Goal: Task Accomplishment & Management: Manage account settings

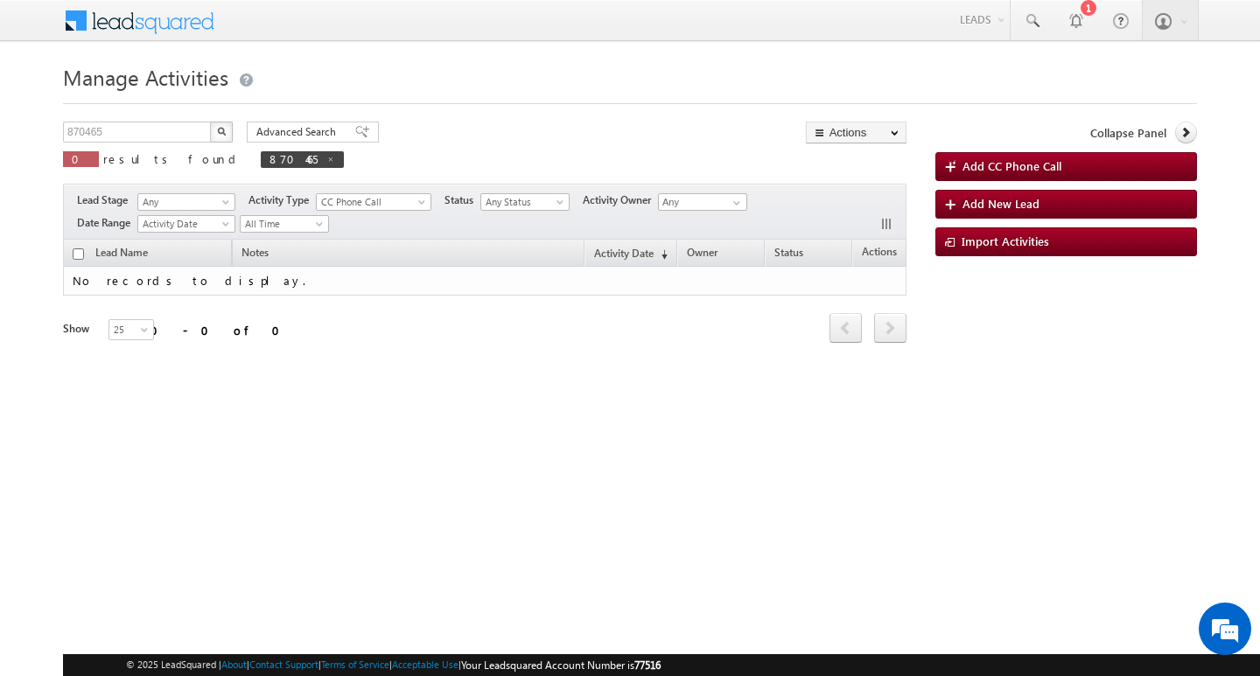
click at [150, 116] on div "Manage Activities 870465 X 0 results found 870465 Advanced Search Advanced sear…" at bounding box center [630, 278] width 1134 height 438
click at [147, 129] on input "870465" at bounding box center [138, 132] width 150 height 21
type input "Search Activities"
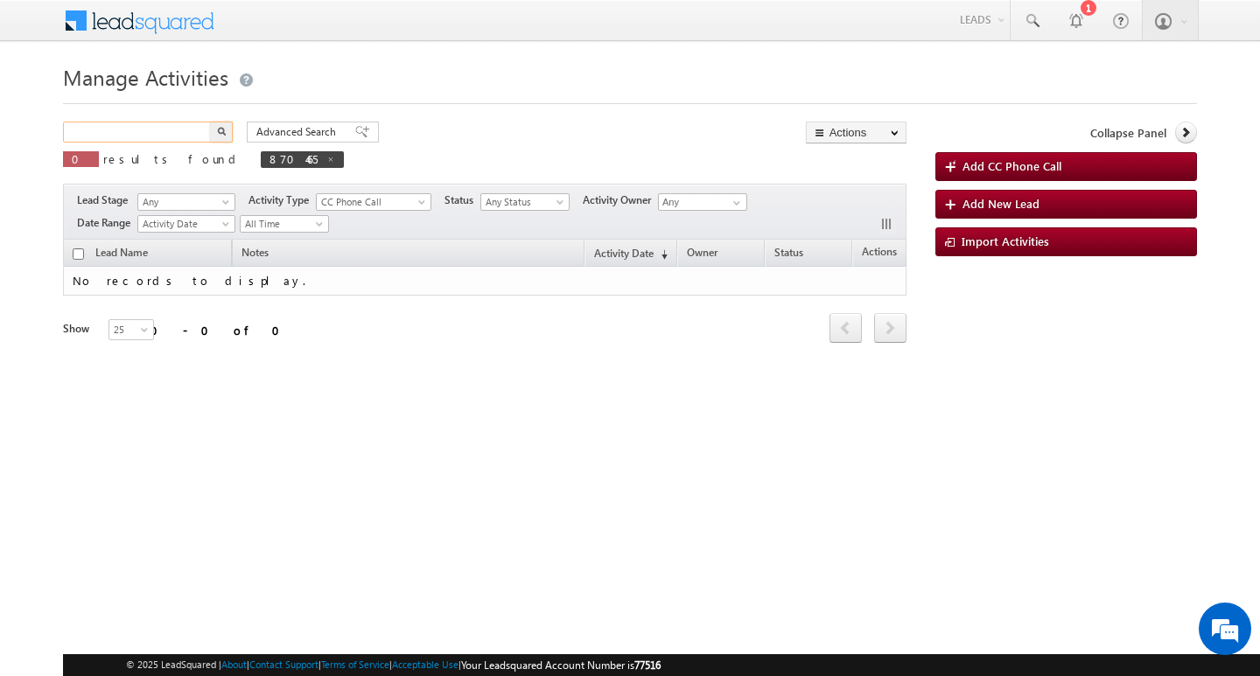
click at [109, 133] on input "text" at bounding box center [138, 132] width 150 height 21
paste input "890841"
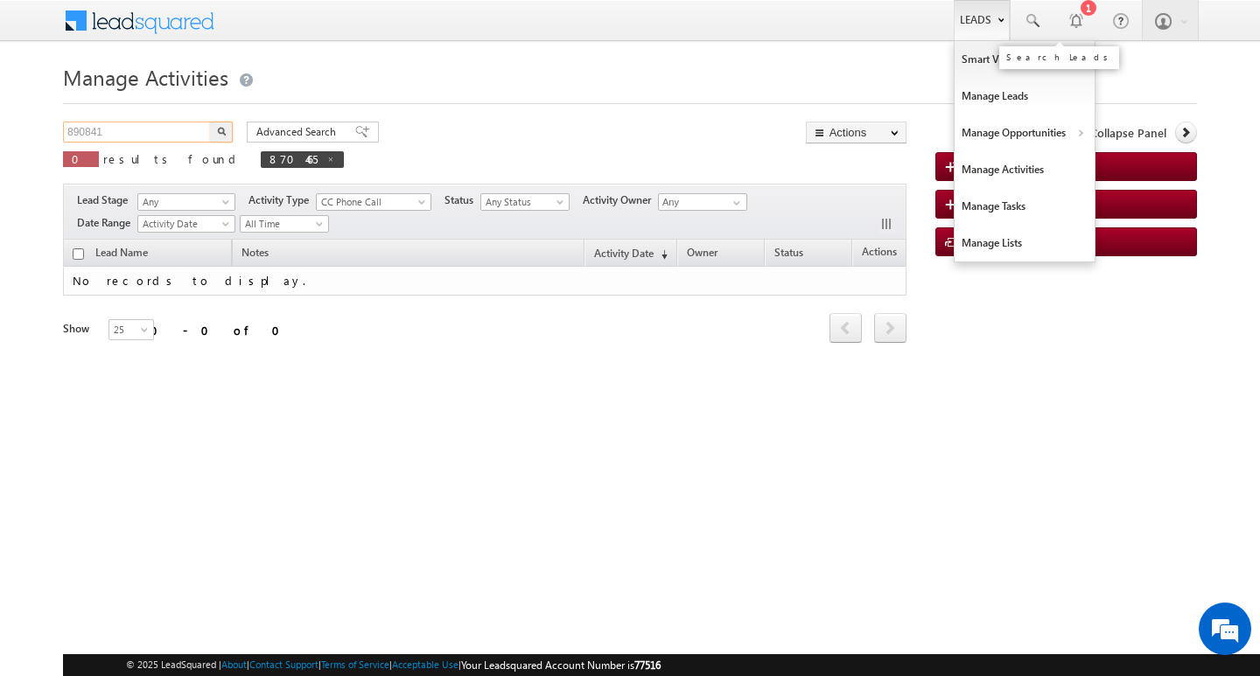
type input "890841"
click at [988, 18] on link "Leads" at bounding box center [982, 20] width 56 height 40
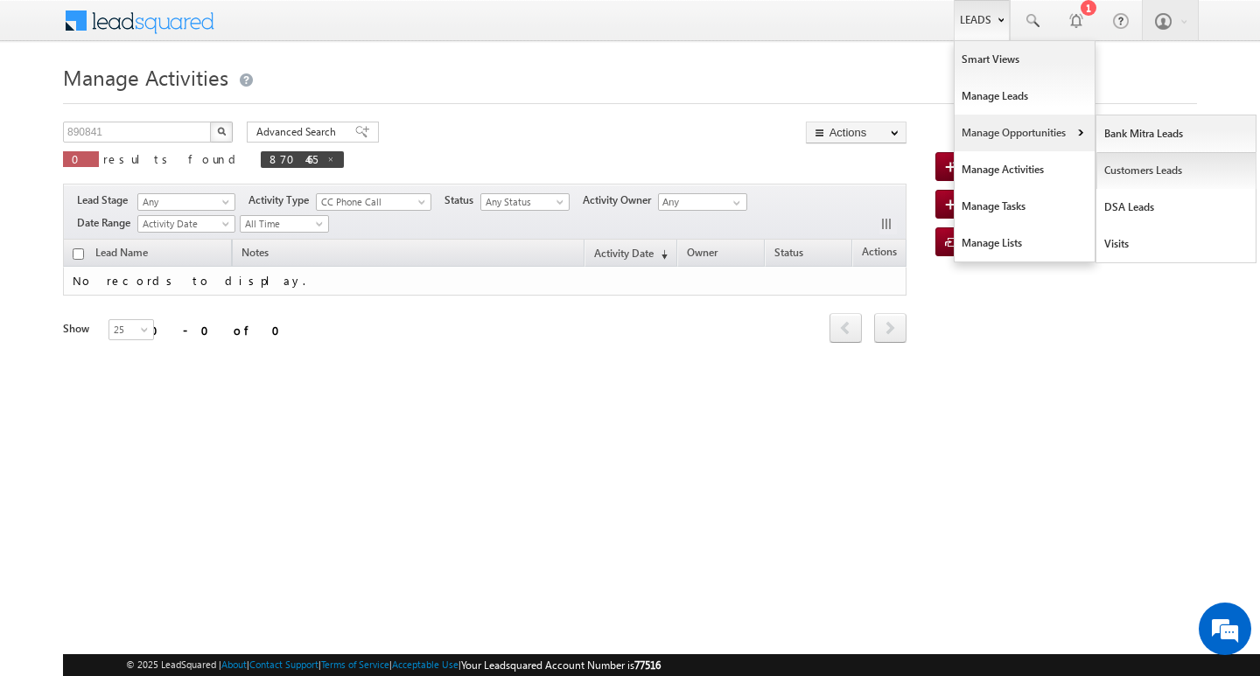
click at [1110, 160] on link "Customers Leads" at bounding box center [1176, 170] width 160 height 37
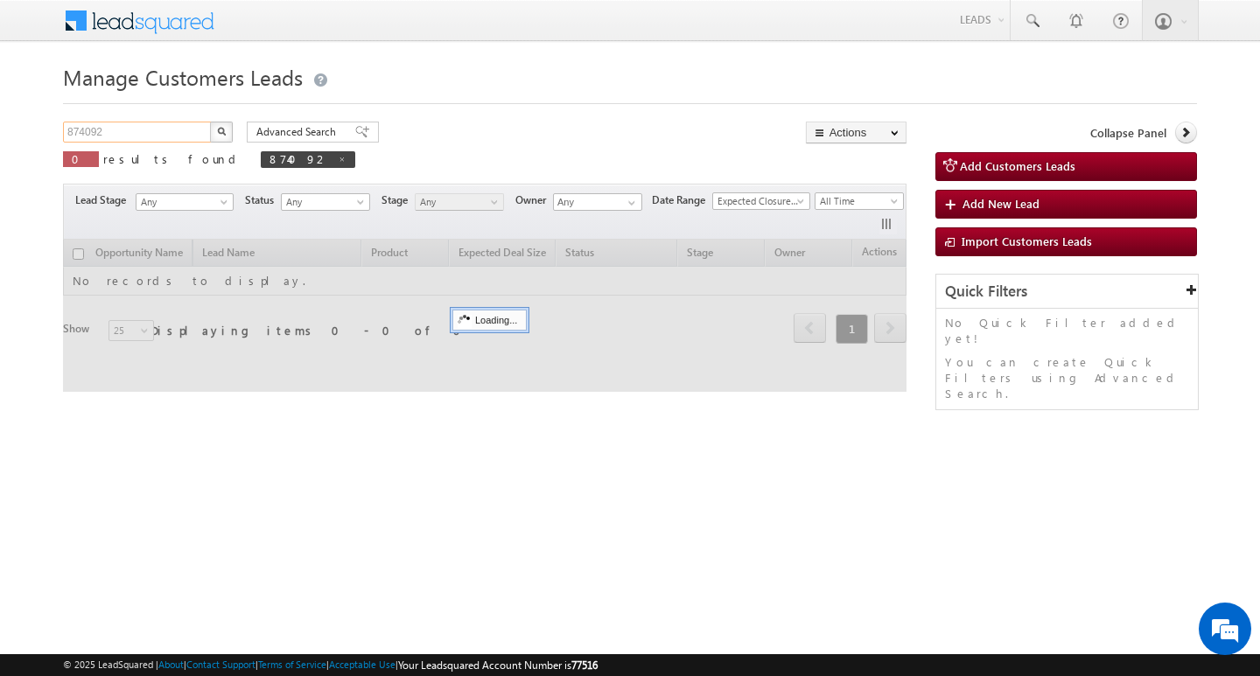
click at [117, 131] on input "874092" at bounding box center [138, 132] width 150 height 21
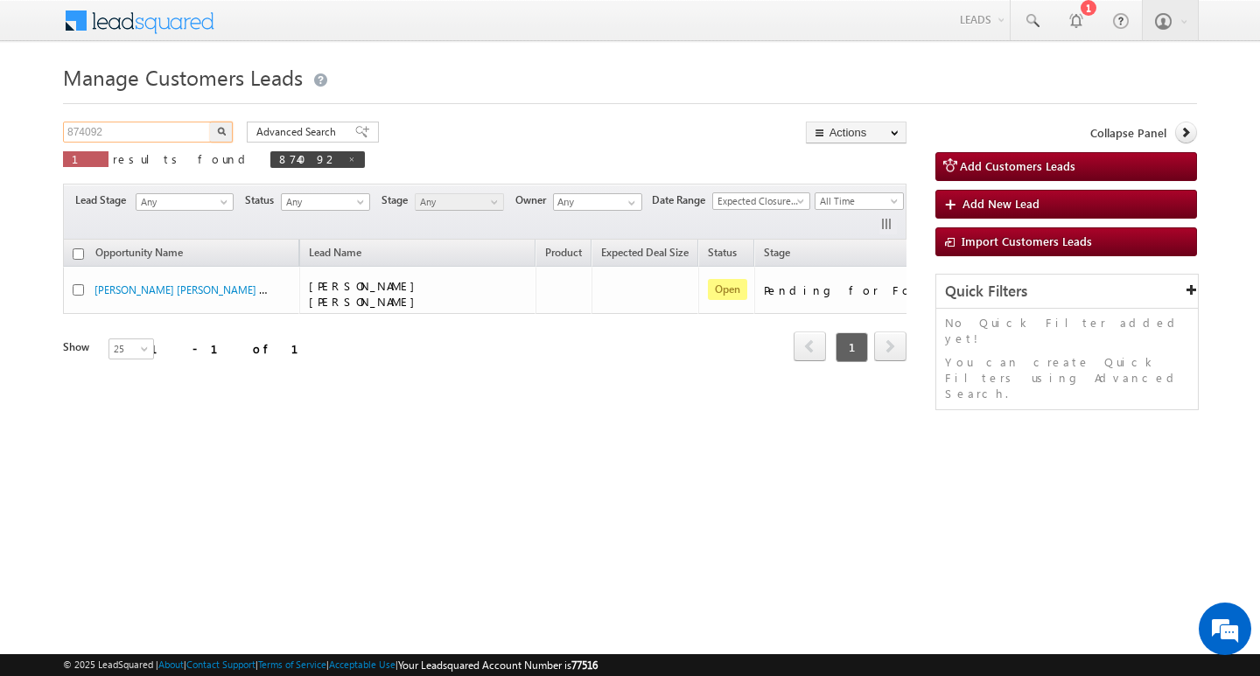
click at [117, 131] on input "874092" at bounding box center [138, 132] width 150 height 21
paste input "890841"
type input "890841"
click at [210, 122] on button "button" at bounding box center [221, 132] width 23 height 21
click at [894, 277] on div "Opportunity Name Lead Name Product Expected Deal Size Status Stage Owner Action…" at bounding box center [485, 308] width 844 height 137
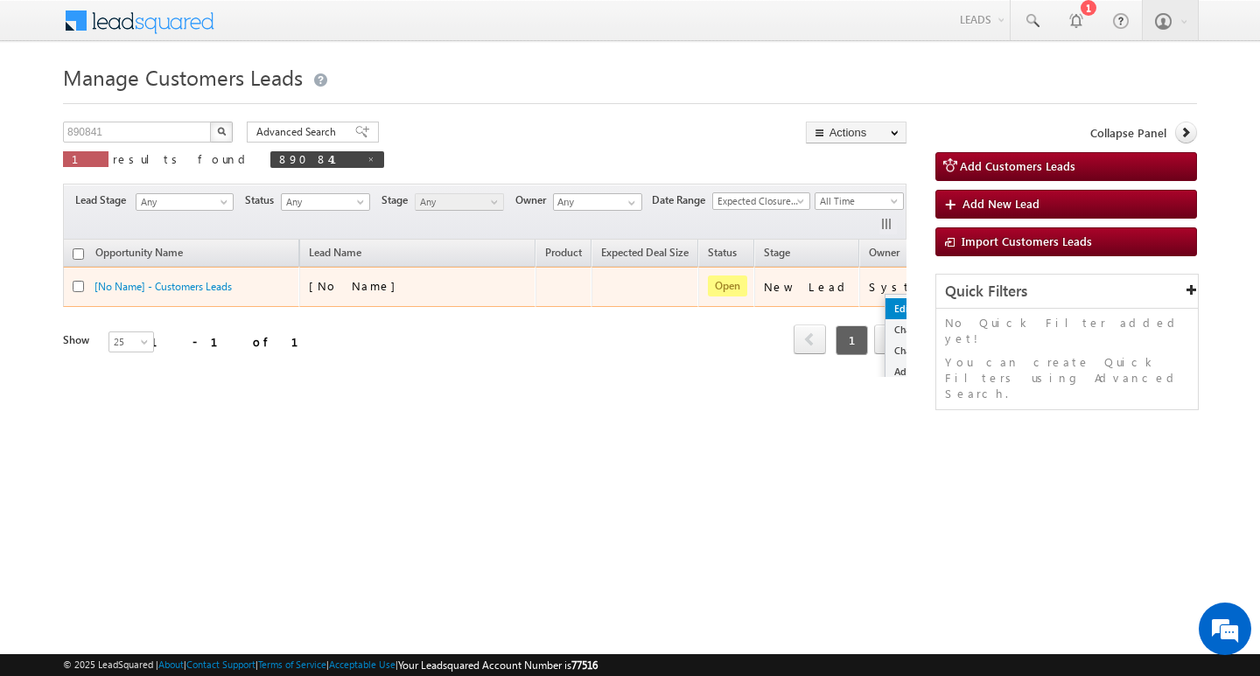
click at [886, 309] on link "Edit" at bounding box center [930, 308] width 88 height 21
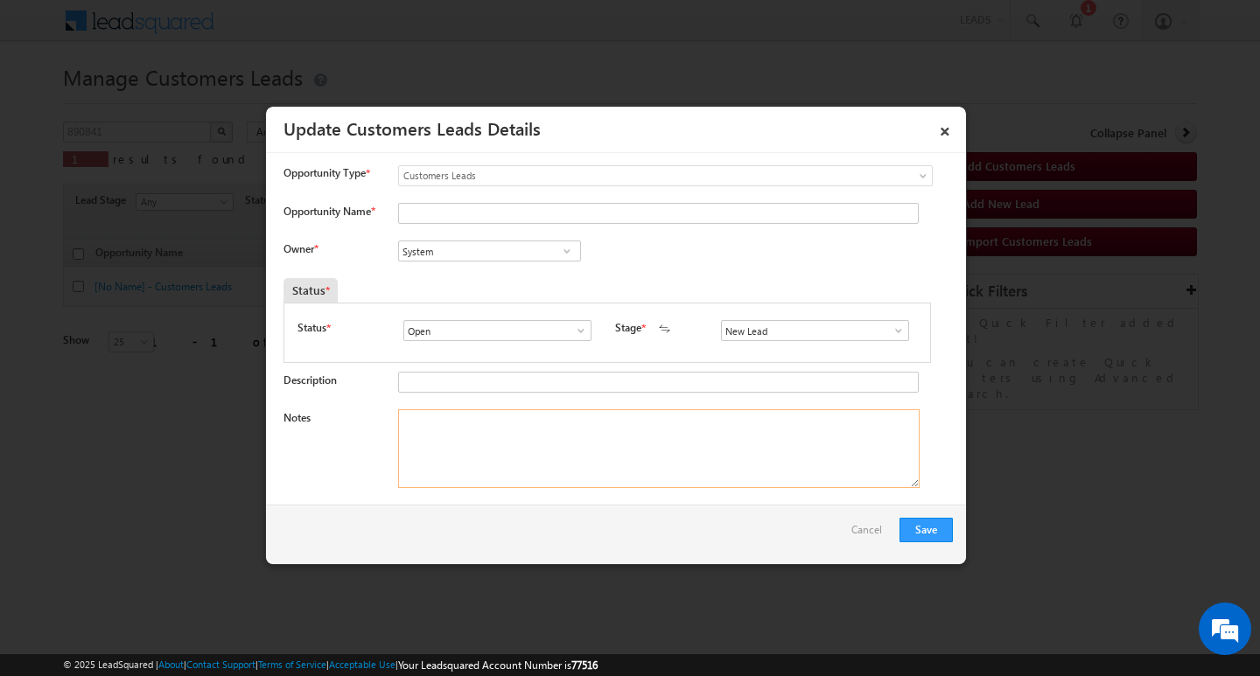
click at [554, 442] on textarea "Notes" at bounding box center [659, 449] width 522 height 79
click at [515, 203] on input "Opportunity Name *" at bounding box center [658, 213] width 521 height 21
click at [459, 214] on input "Opportunity Name *" at bounding box center [658, 213] width 521 height 21
paste input "[PERSON_NAME]"
type input "[PERSON_NAME]"
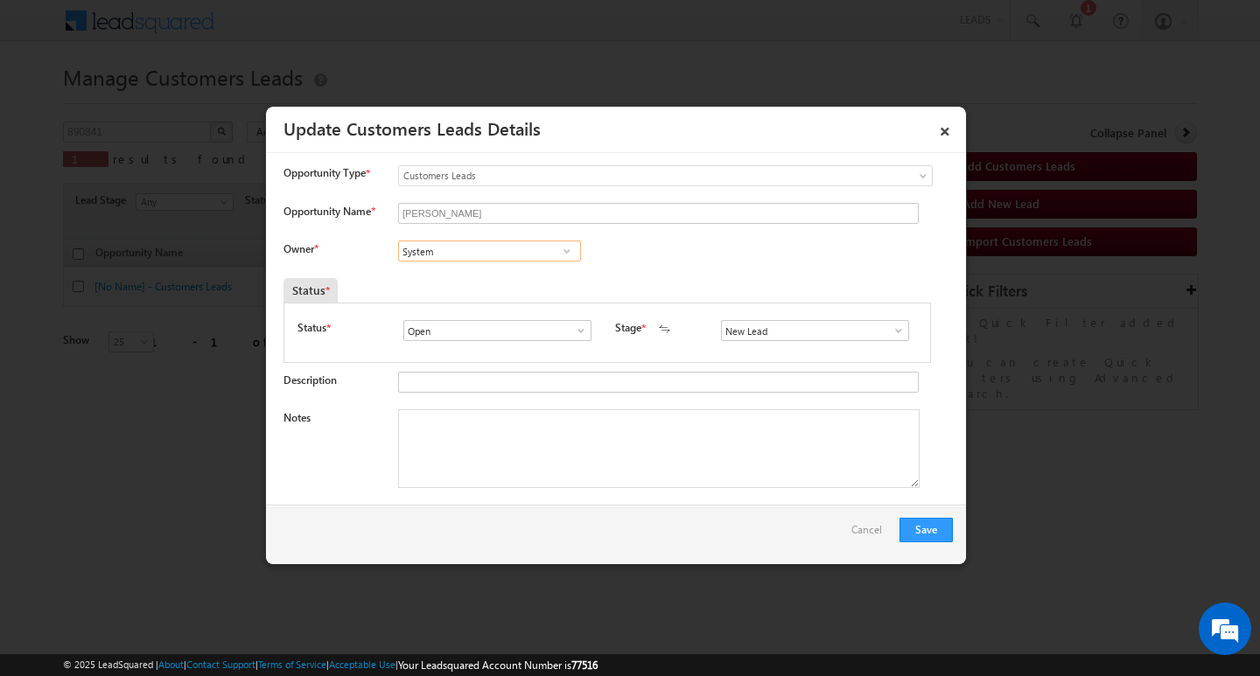
click at [470, 243] on input "System" at bounding box center [489, 251] width 183 height 21
click at [478, 399] on div "Description" at bounding box center [618, 386] width 669 height 29
click at [893, 325] on span at bounding box center [899, 331] width 18 height 14
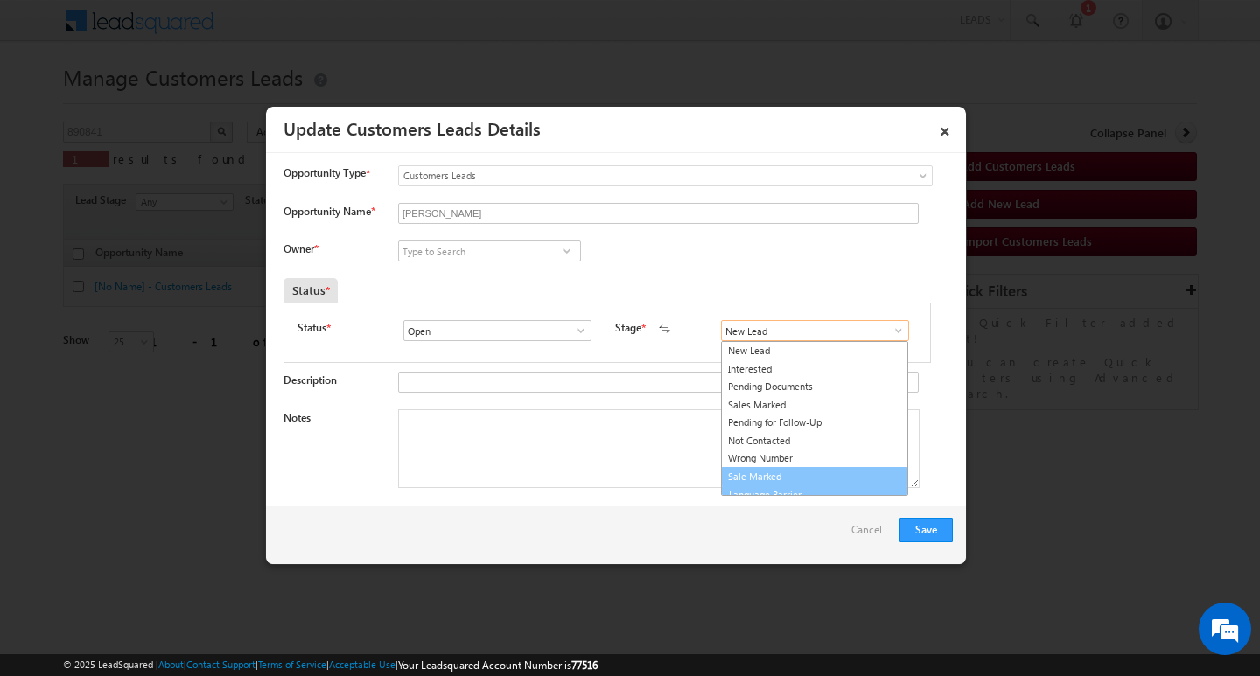
click at [851, 486] on ul "New Lead Interested Pending Documents Sales Marked Pending for Follow-Up Not Co…" at bounding box center [814, 418] width 187 height 155
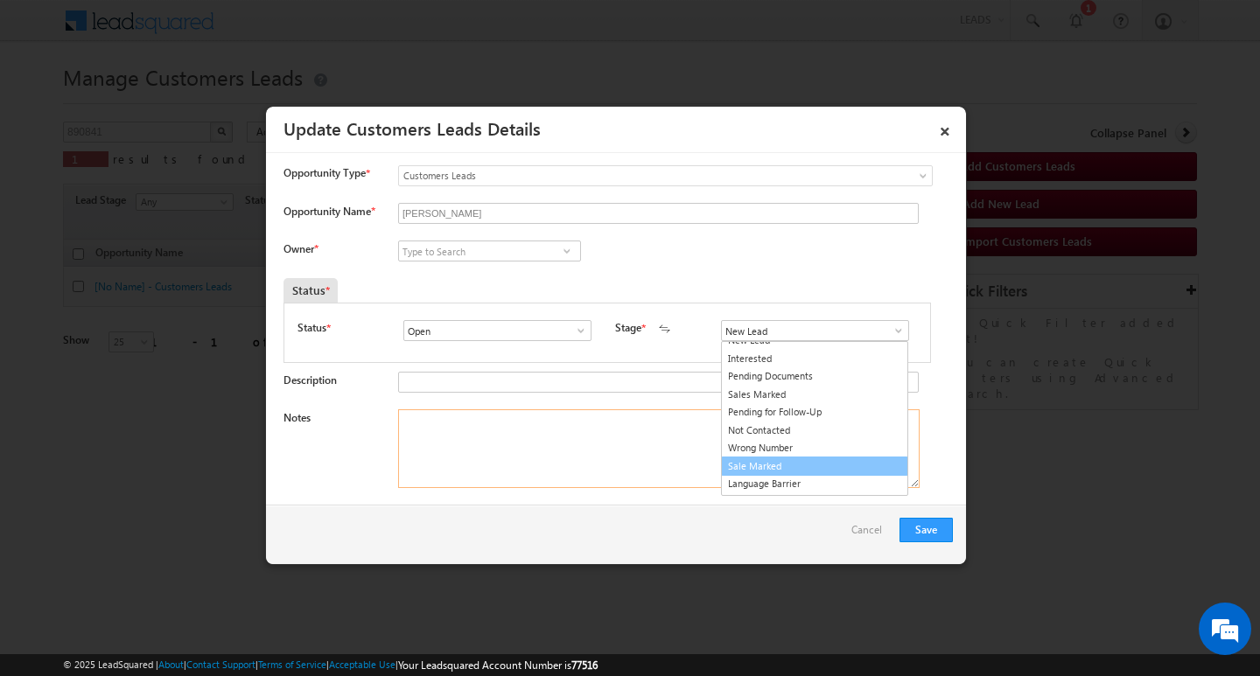
drag, startPoint x: 621, startPoint y: 453, endPoint x: 595, endPoint y: 355, distance: 101.5
click at [618, 453] on textarea "Notes" at bounding box center [659, 449] width 522 height 79
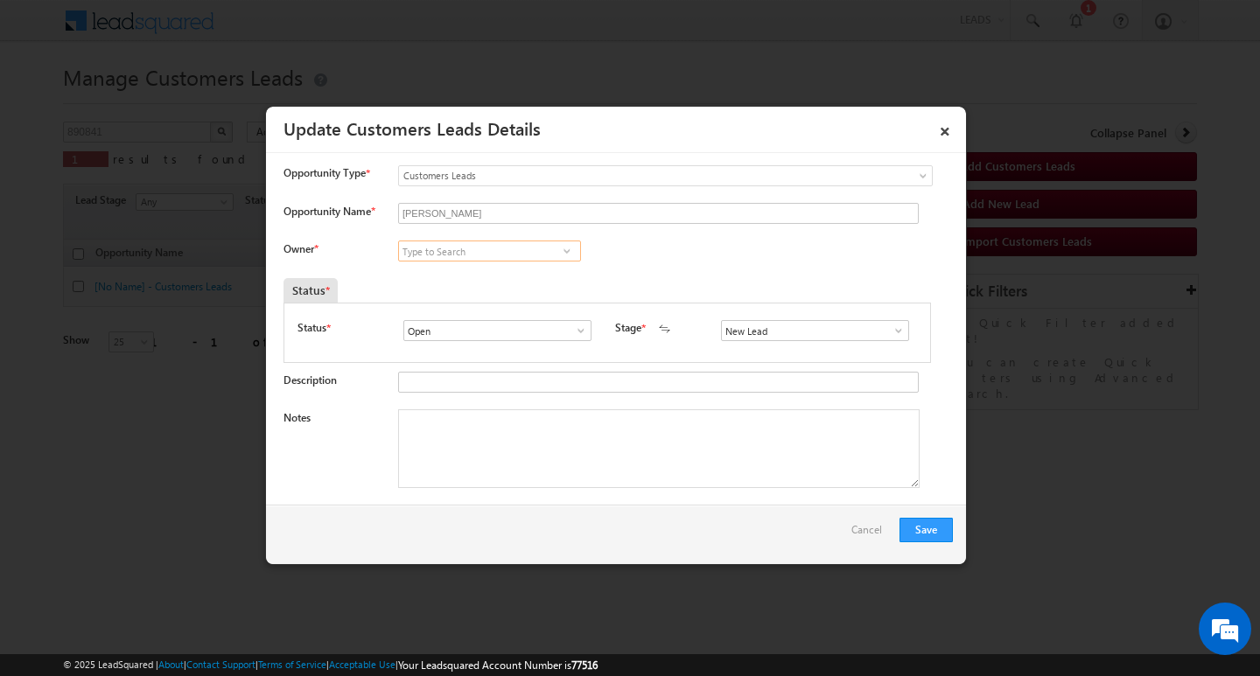
click at [453, 251] on input at bounding box center [489, 251] width 183 height 21
paste input "[PERSON_NAME]"
type input "[PERSON_NAME]"
click at [482, 250] on input at bounding box center [489, 251] width 183 height 21
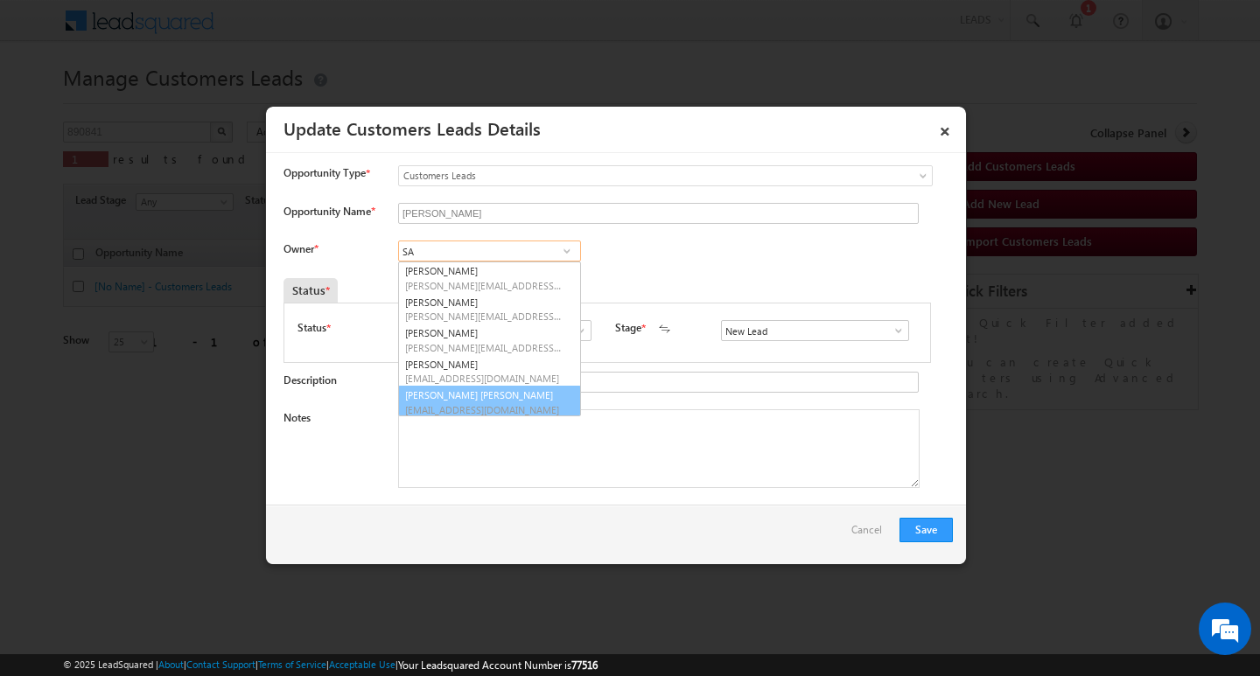
scroll to position [4, 0]
type input "SA"
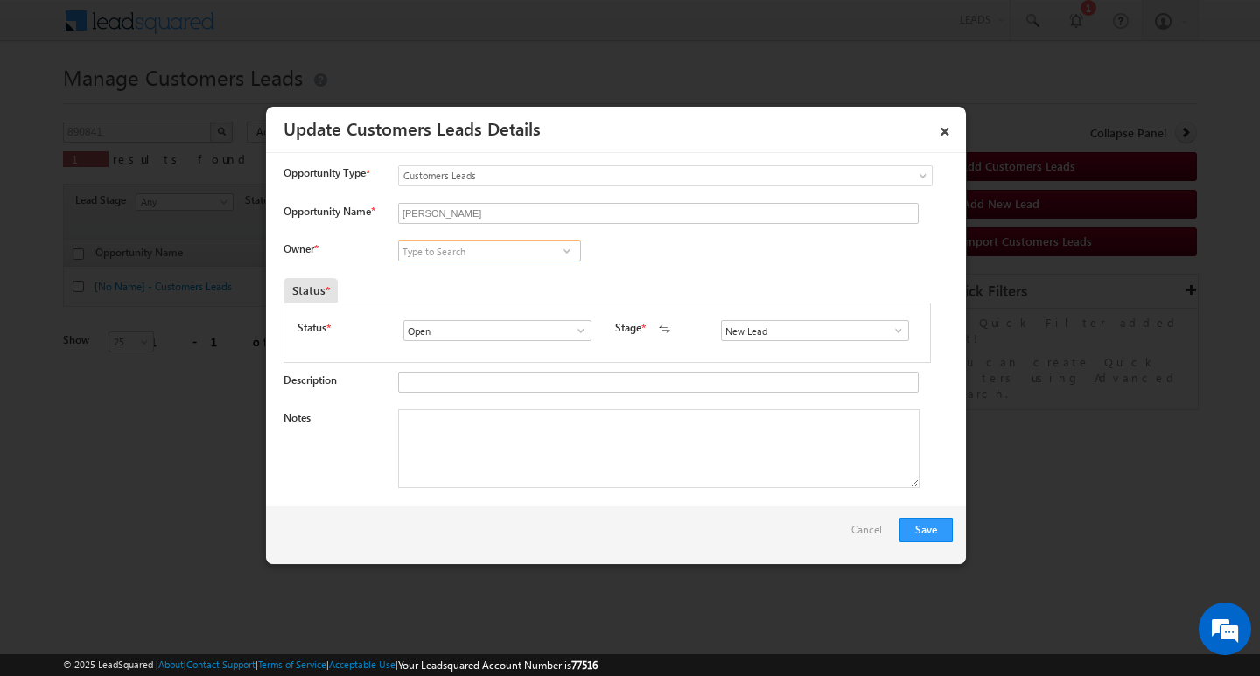
click at [508, 249] on input at bounding box center [489, 251] width 183 height 21
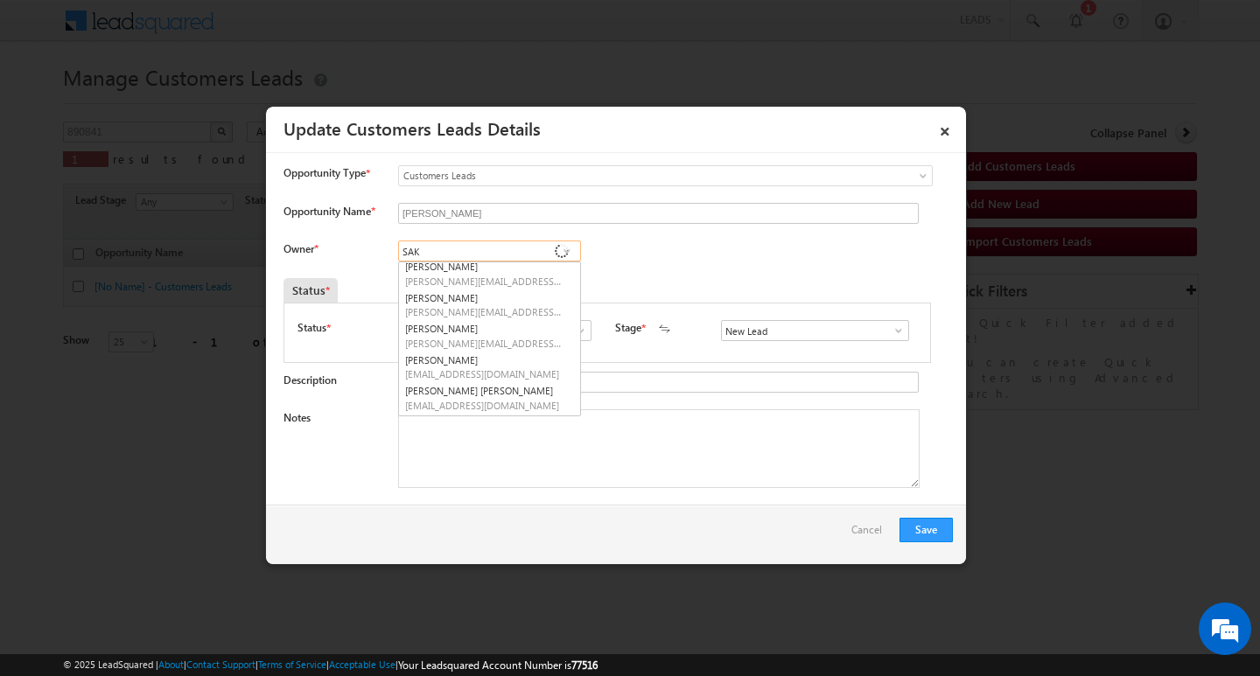
scroll to position [0, 0]
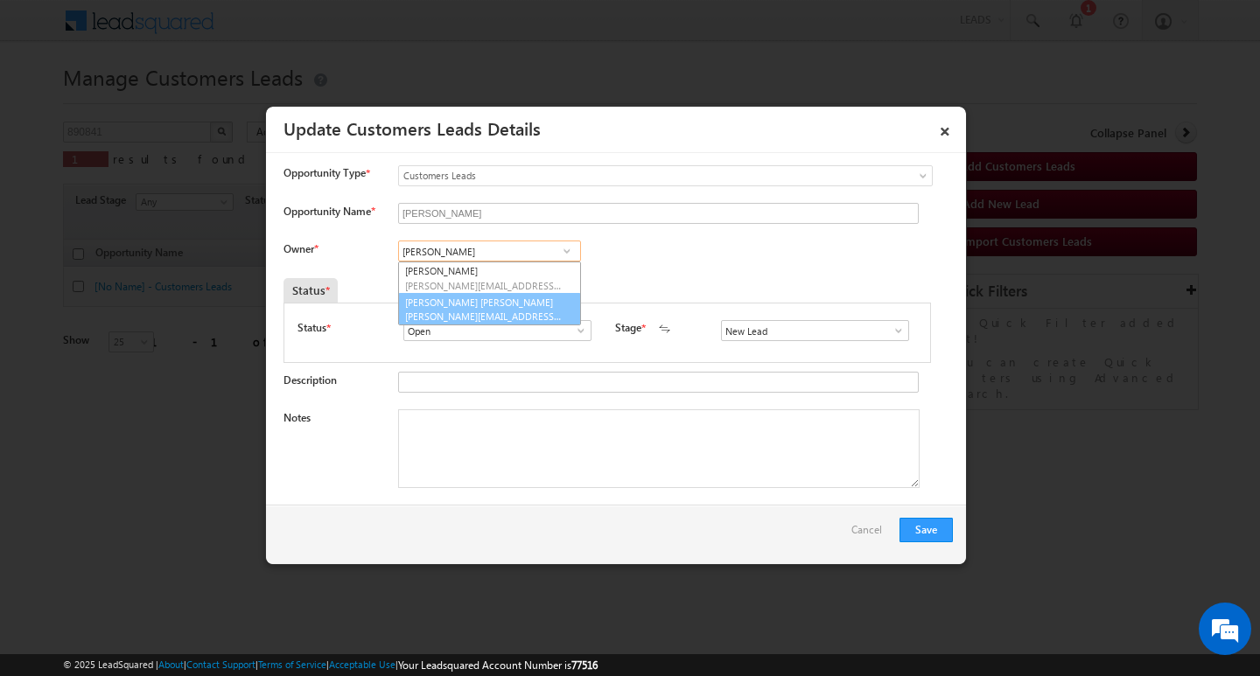
click at [521, 322] on span "[PERSON_NAME][EMAIL_ADDRESS][PERSON_NAME][DOMAIN_NAME]" at bounding box center [484, 316] width 158 height 13
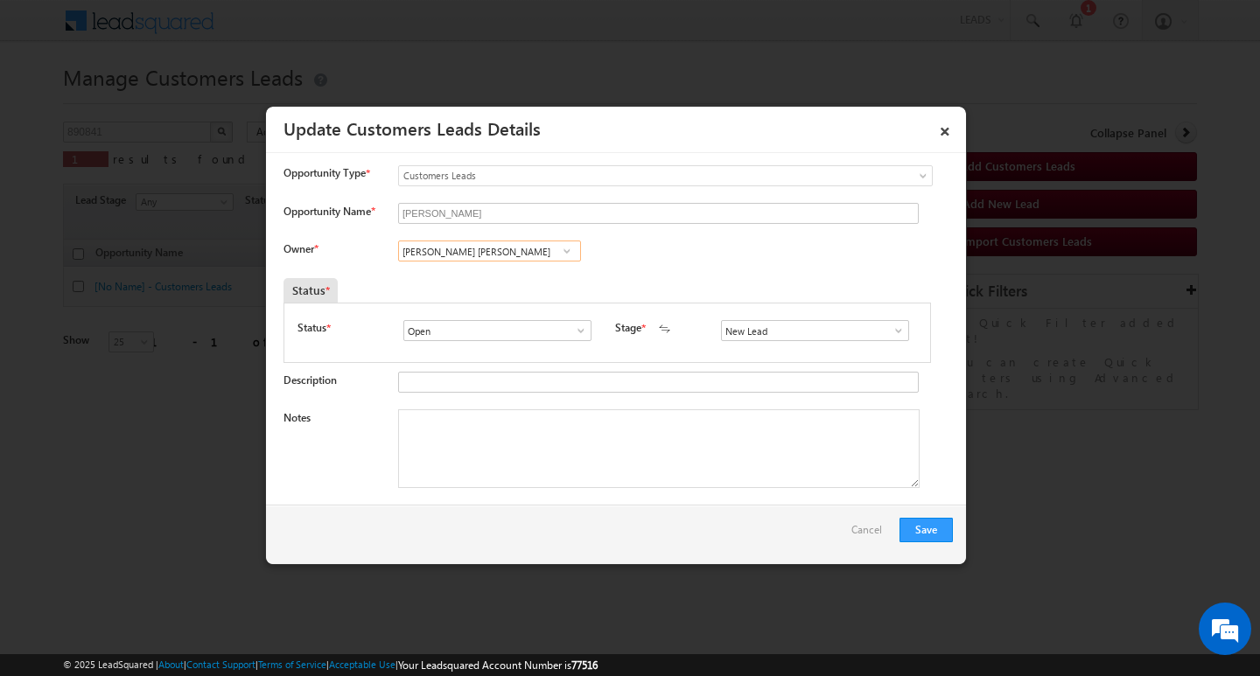
type input "[PERSON_NAME] [PERSON_NAME]"
click at [541, 482] on textarea "Notes" at bounding box center [659, 449] width 522 height 79
click at [576, 427] on textarea "Notes" at bounding box center [659, 449] width 522 height 79
click at [890, 326] on span at bounding box center [899, 331] width 18 height 14
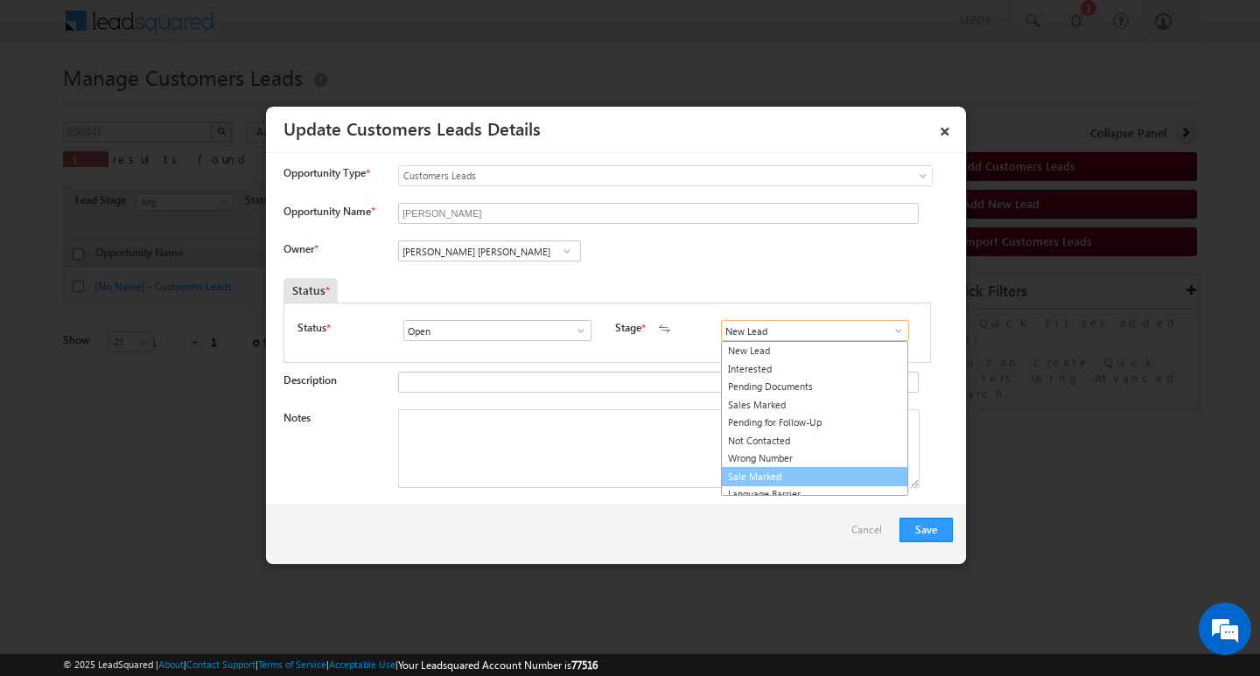
click at [851, 483] on link "Sale Marked" at bounding box center [814, 477] width 187 height 20
type input "Sale Marked"
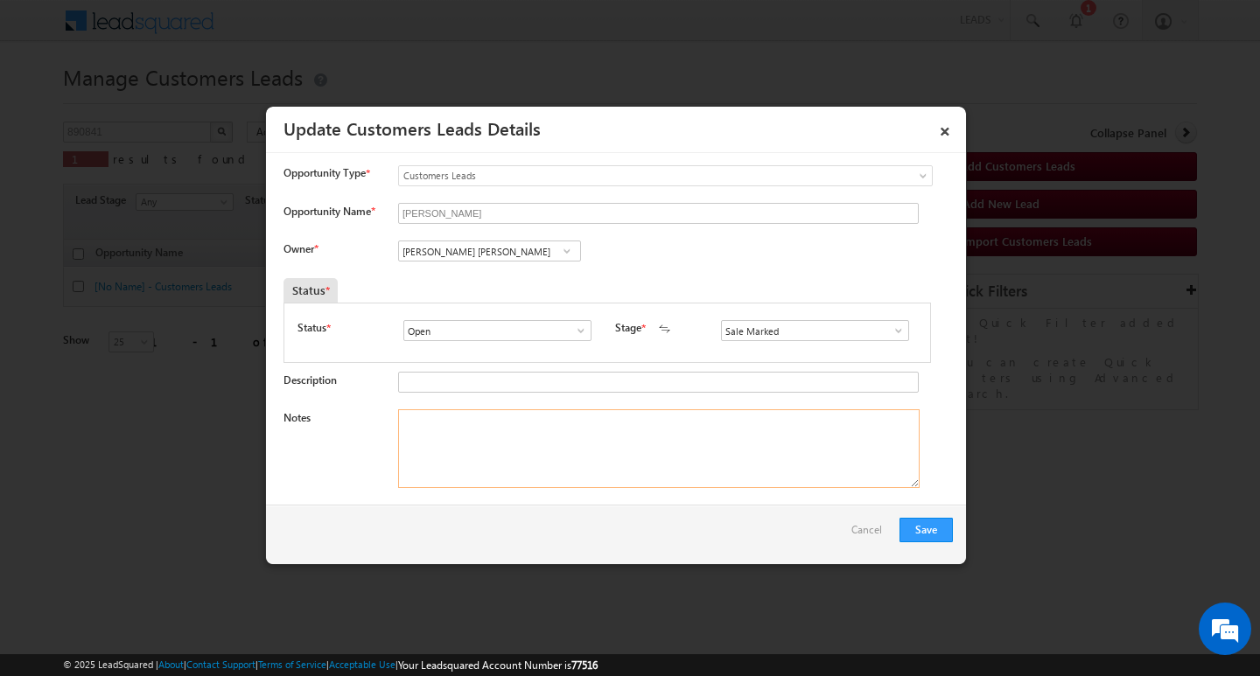
click at [536, 476] on textarea "Notes" at bounding box center [659, 449] width 522 height 79
click at [515, 437] on textarea "Notes" at bounding box center [659, 449] width 522 height 79
paste textarea "Customer Name : [PERSON_NAME] AG : 38Y/ JOB / MOTHE INCOME : 33K / WORAK EXPW :…"
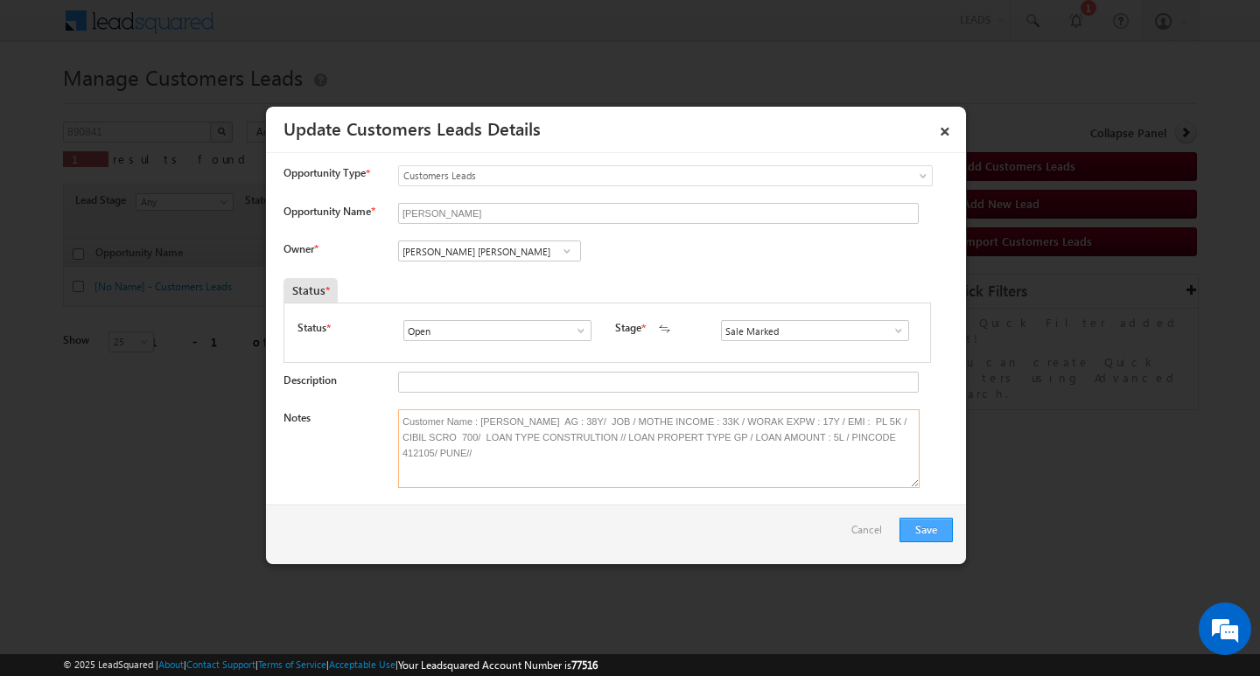
type textarea "Customer Name : [PERSON_NAME] AG : 38Y/ JOB / MOTHE INCOME : 33K / WORAK EXPW :…"
click at [912, 525] on button "Save" at bounding box center [926, 530] width 53 height 25
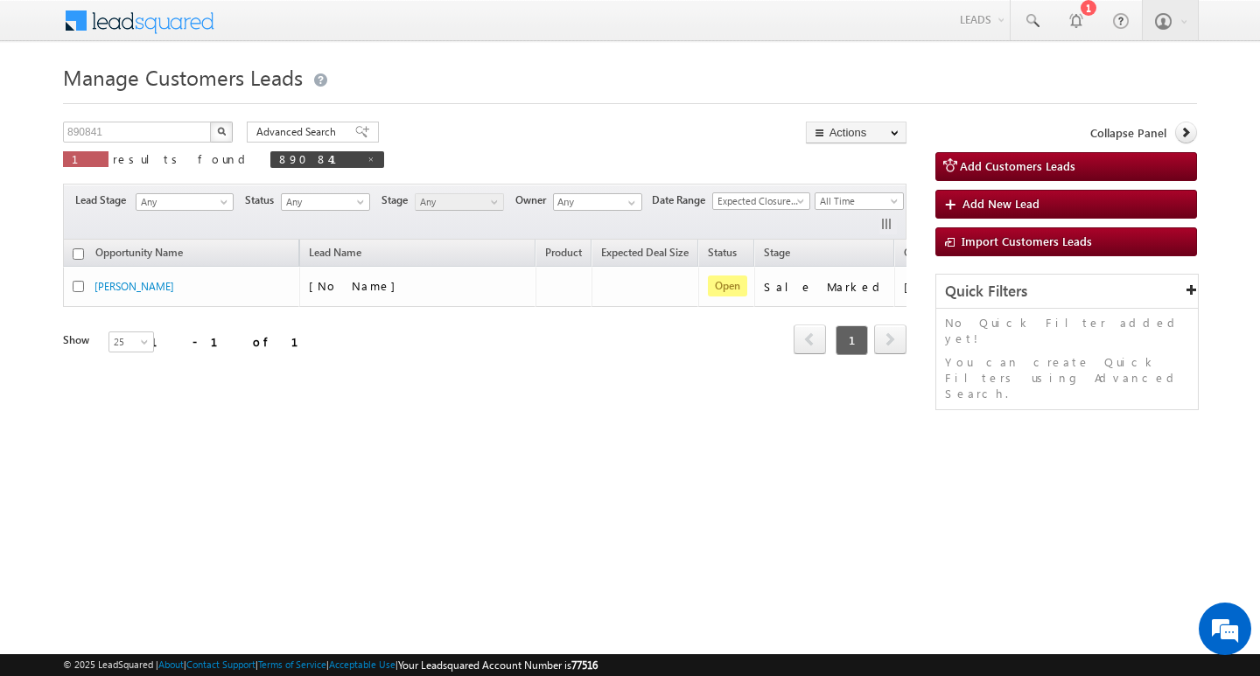
click at [117, 120] on div "Manage Customers Leads Customers Leads updated successfully. 890841 X 1 results…" at bounding box center [630, 278] width 1134 height 438
click at [117, 132] on input "890841" at bounding box center [138, 132] width 150 height 21
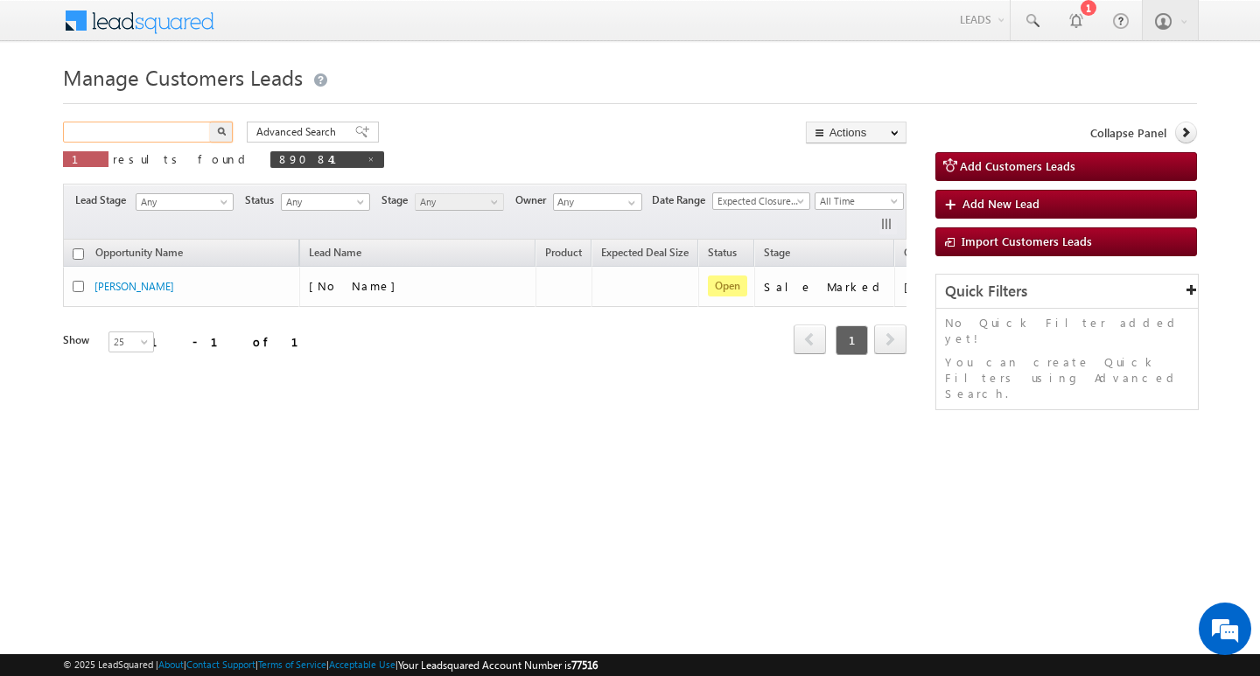
paste input "891308"
type input "891308"
click at [210, 122] on button "button" at bounding box center [221, 132] width 23 height 21
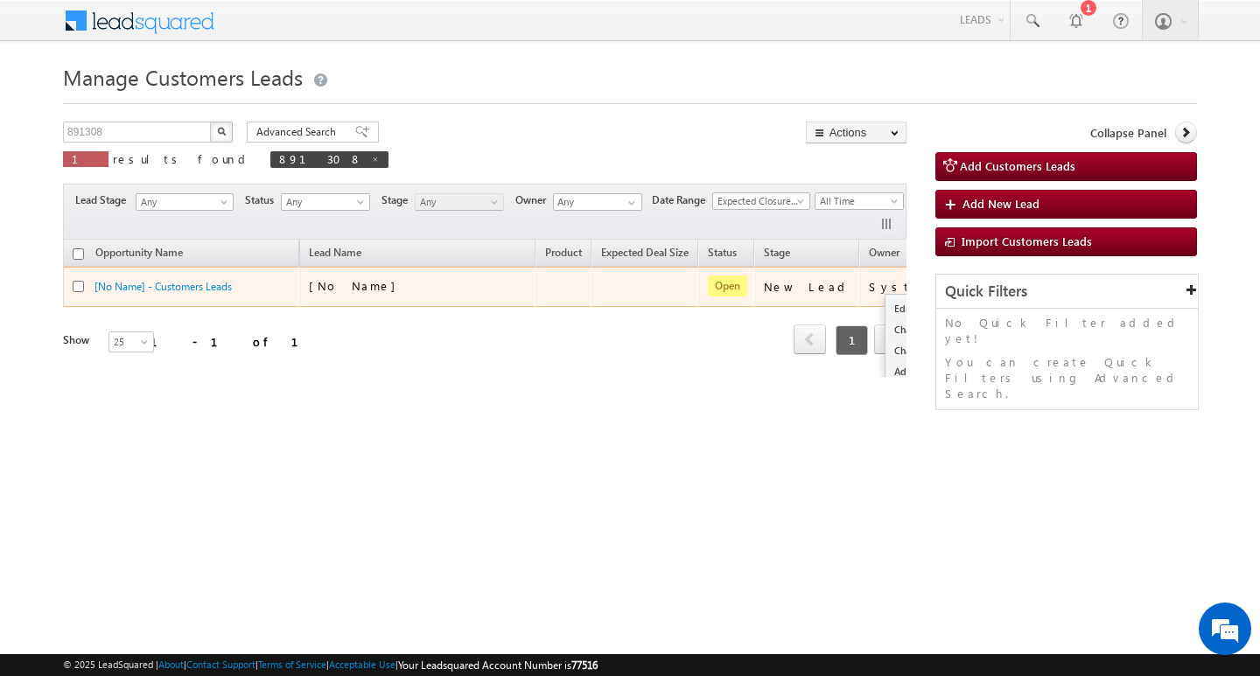
click at [900, 292] on div "Opportunity Name Lead Name Product Expected Deal Size Status Stage Owner Action…" at bounding box center [485, 308] width 844 height 137
click at [886, 308] on link "Edit" at bounding box center [930, 308] width 88 height 21
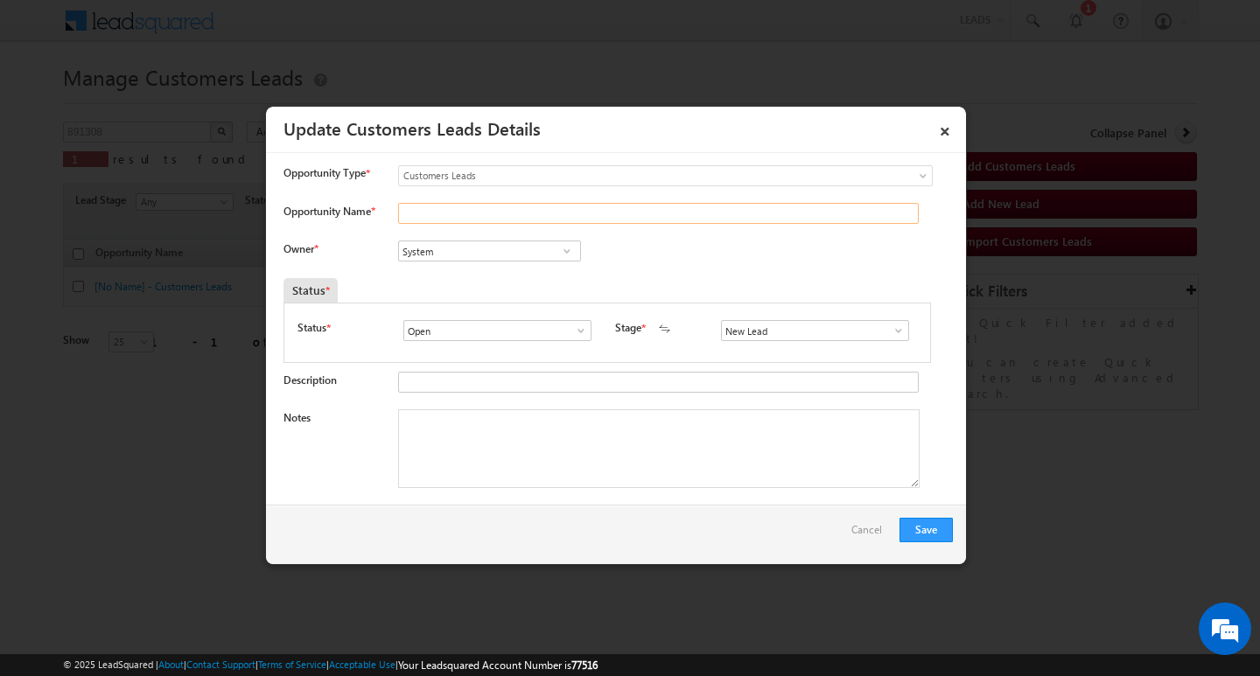
click at [501, 218] on input "Opportunity Name *" at bounding box center [658, 213] width 521 height 21
click at [456, 193] on div "Opportunity Type * Select any Activity Bank Mitra Leads Builders Leads Customer…" at bounding box center [618, 179] width 669 height 29
click at [445, 208] on input "Opportunity Name *" at bounding box center [658, 213] width 521 height 21
paste input "[PERSON_NAME]"
type input "[PERSON_NAME]"
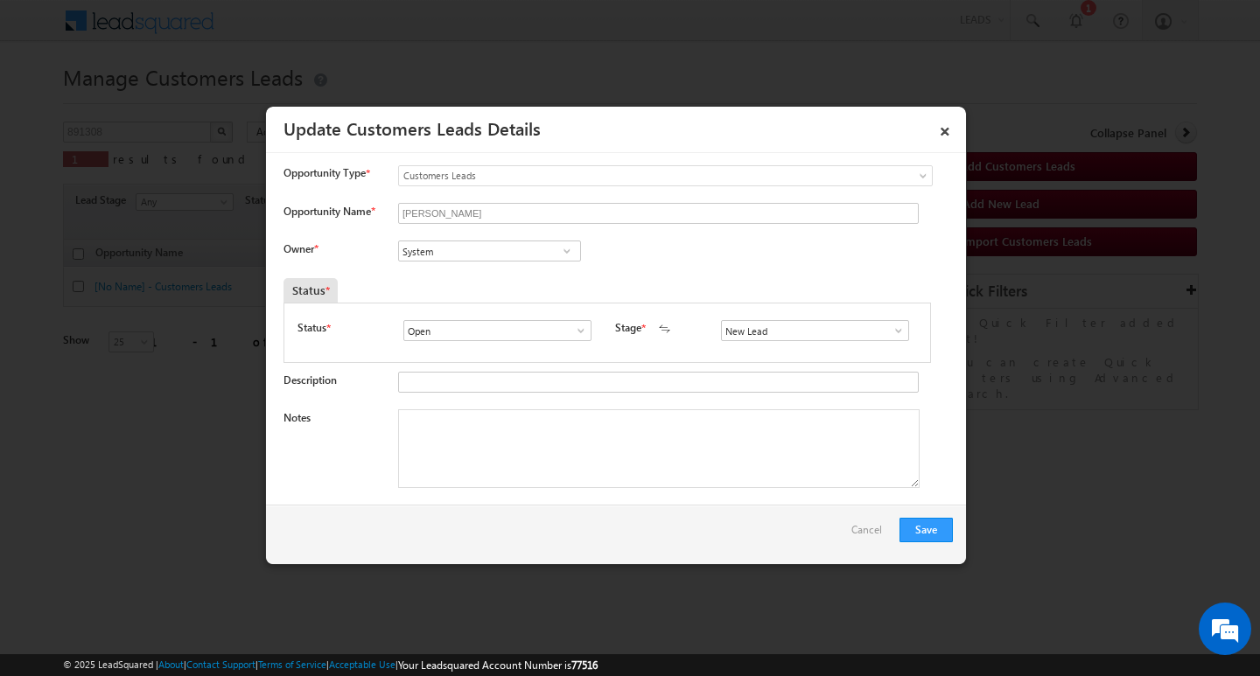
click at [558, 254] on span at bounding box center [567, 251] width 18 height 14
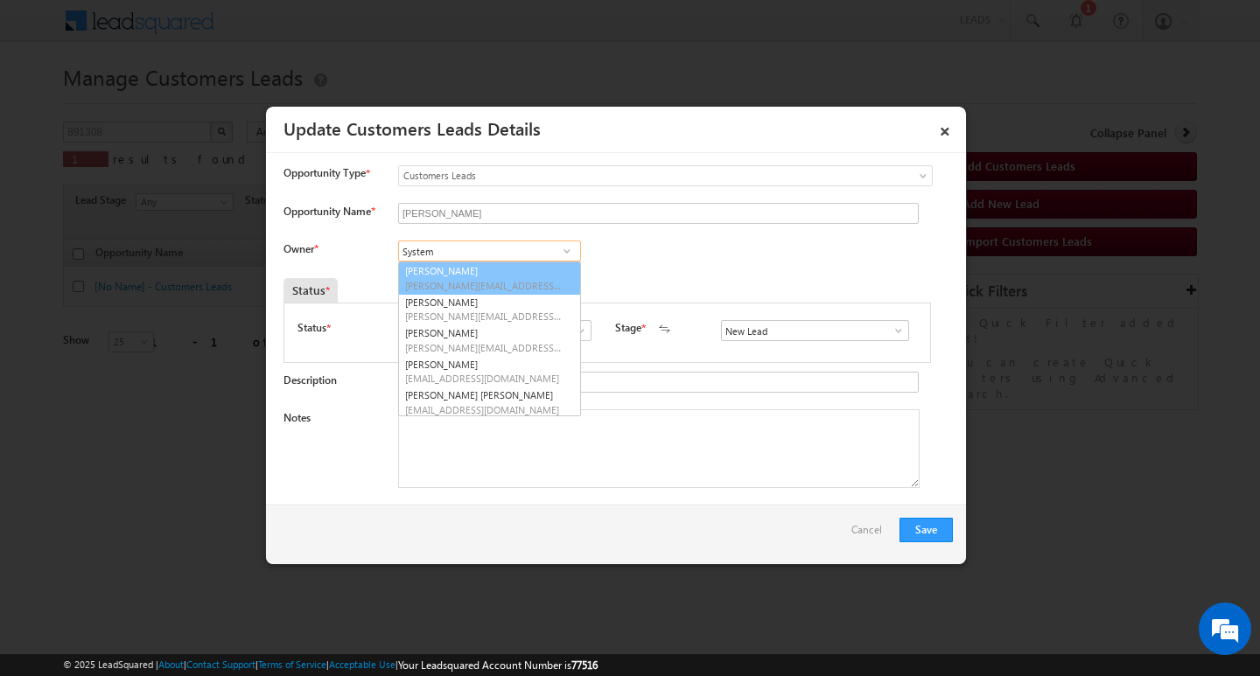
click at [510, 256] on input "System" at bounding box center [489, 251] width 183 height 21
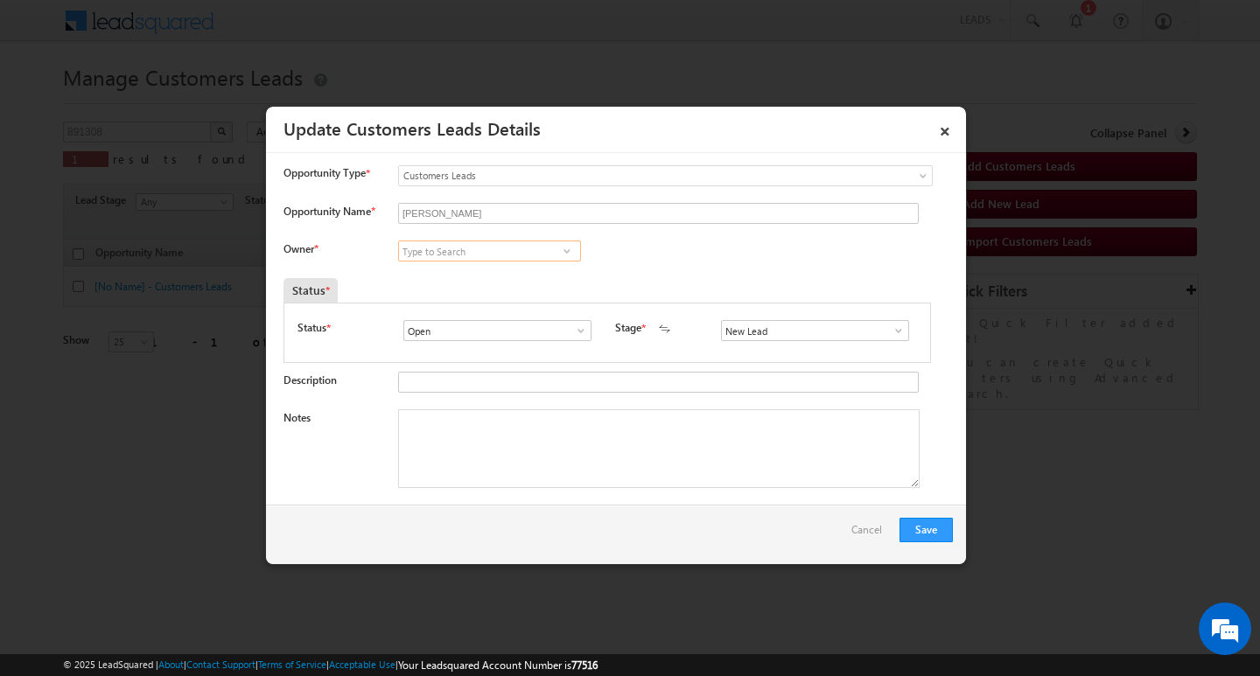
click at [495, 252] on input at bounding box center [489, 251] width 183 height 21
paste input "[PERSON_NAME]"
click at [487, 267] on link "[PERSON_NAME] [PERSON_NAME][EMAIL_ADDRESS][DOMAIN_NAME]" at bounding box center [489, 278] width 183 height 33
type input "[PERSON_NAME]"
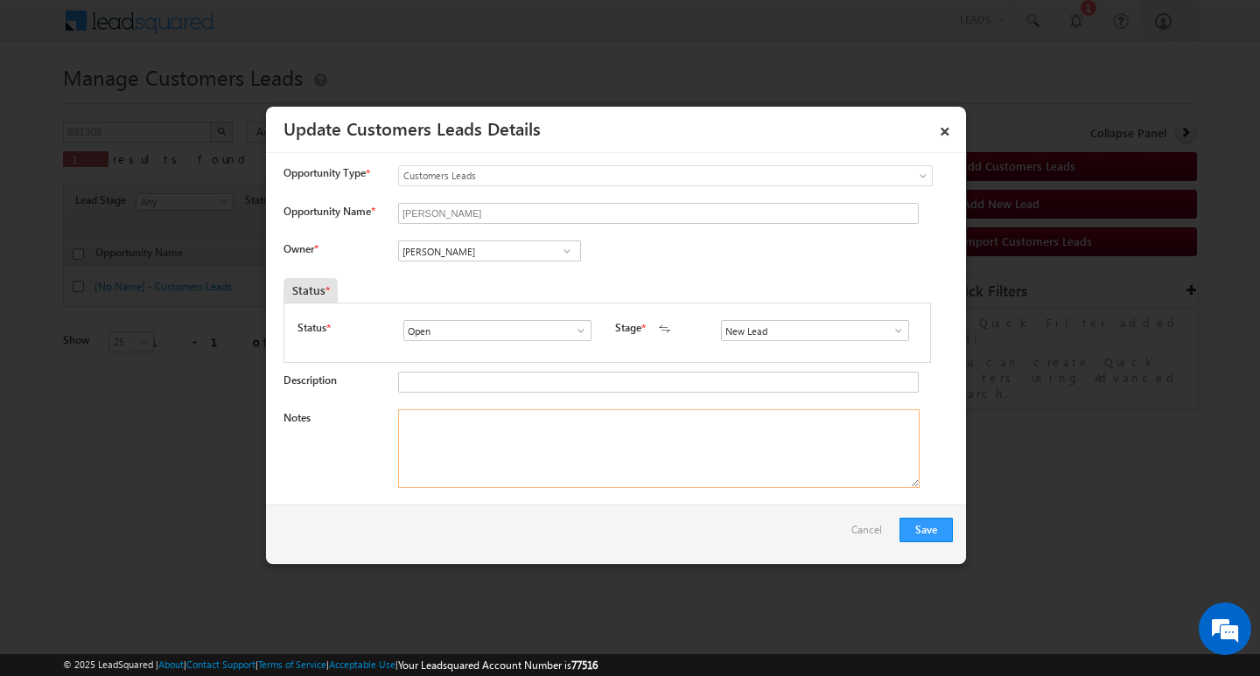
click at [477, 461] on textarea "Notes" at bounding box center [659, 449] width 522 height 79
click at [898, 332] on span at bounding box center [899, 331] width 18 height 14
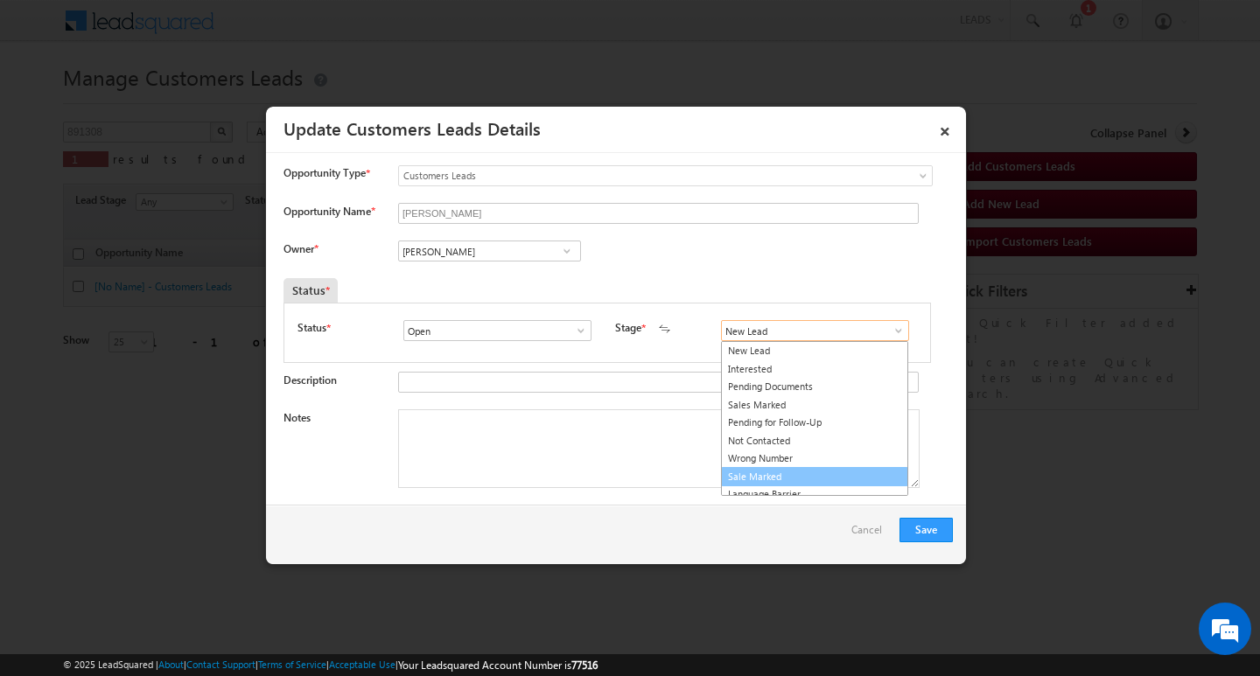
click at [866, 469] on link "Sale Marked" at bounding box center [814, 477] width 187 height 20
type input "Sale Marked"
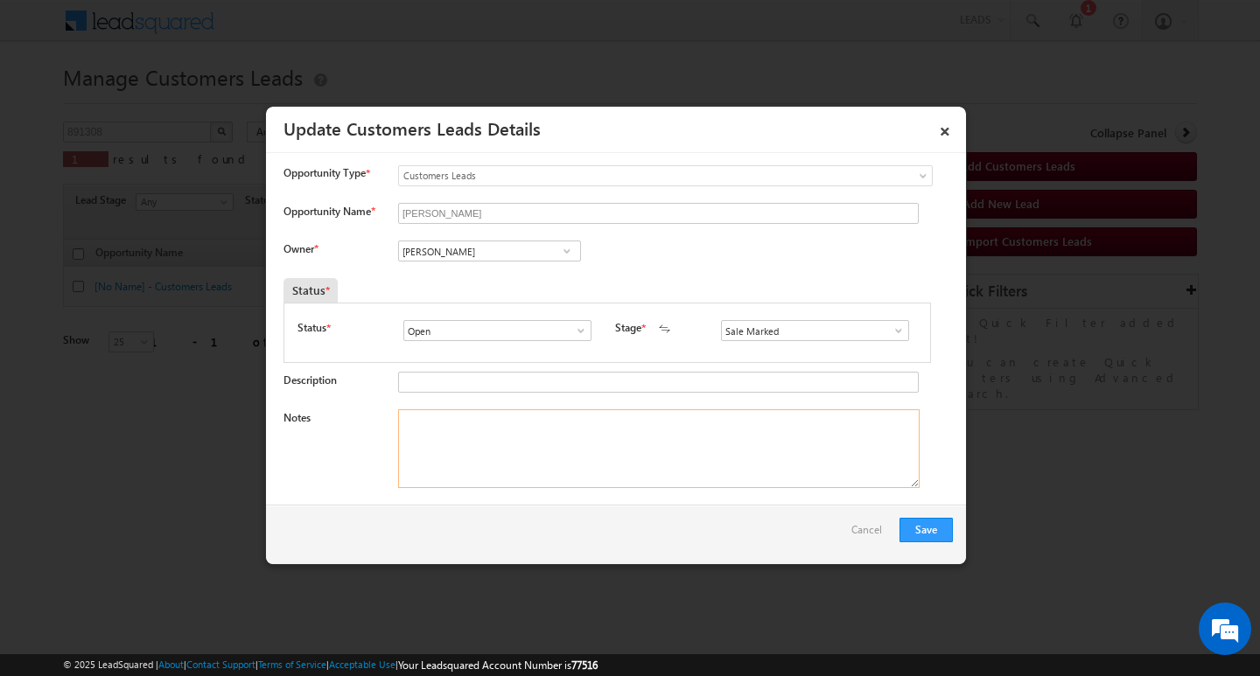
click at [567, 459] on textarea "Notes" at bounding box center [659, 449] width 522 height 79
click at [527, 472] on textarea "Notes" at bounding box center [659, 449] width 522 height 79
paste textarea "Customer Name : [PERSON_NAME] ag : 40y / job / mothe income : 60/ job worak exp…"
type textarea "Customer Name : [PERSON_NAME] ag : 40y / job / mothe income : 60/ job worak exp…"
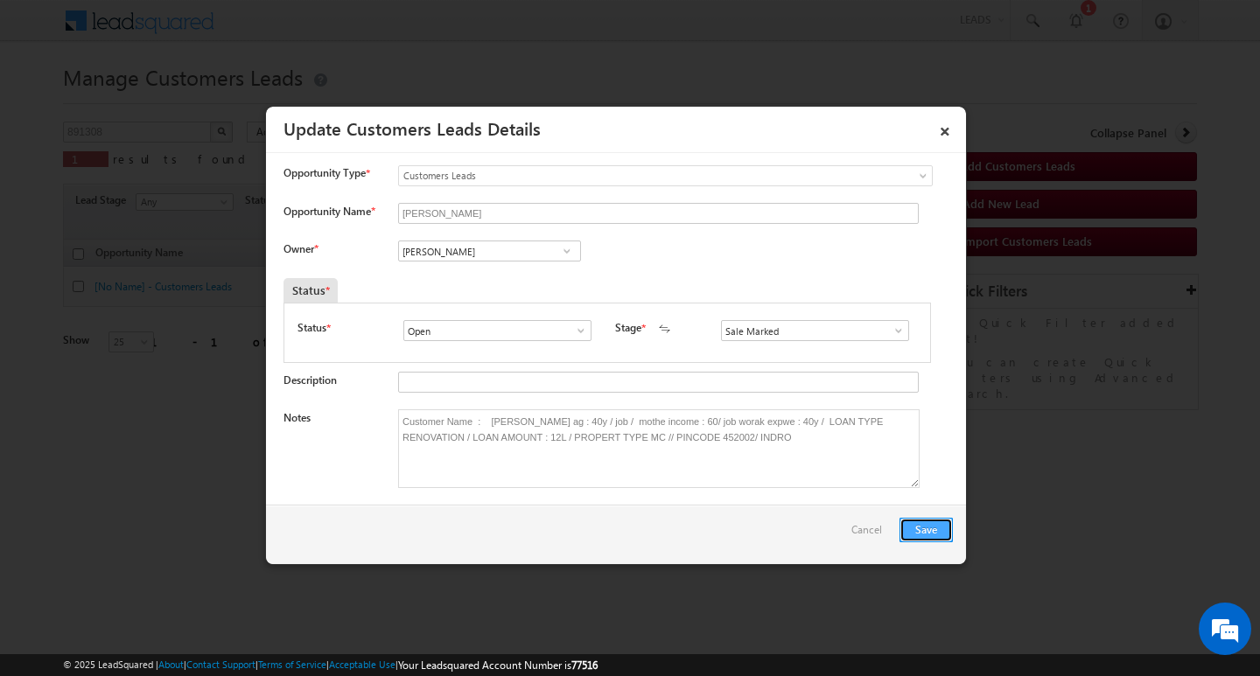
click at [910, 518] on button "Save" at bounding box center [926, 530] width 53 height 25
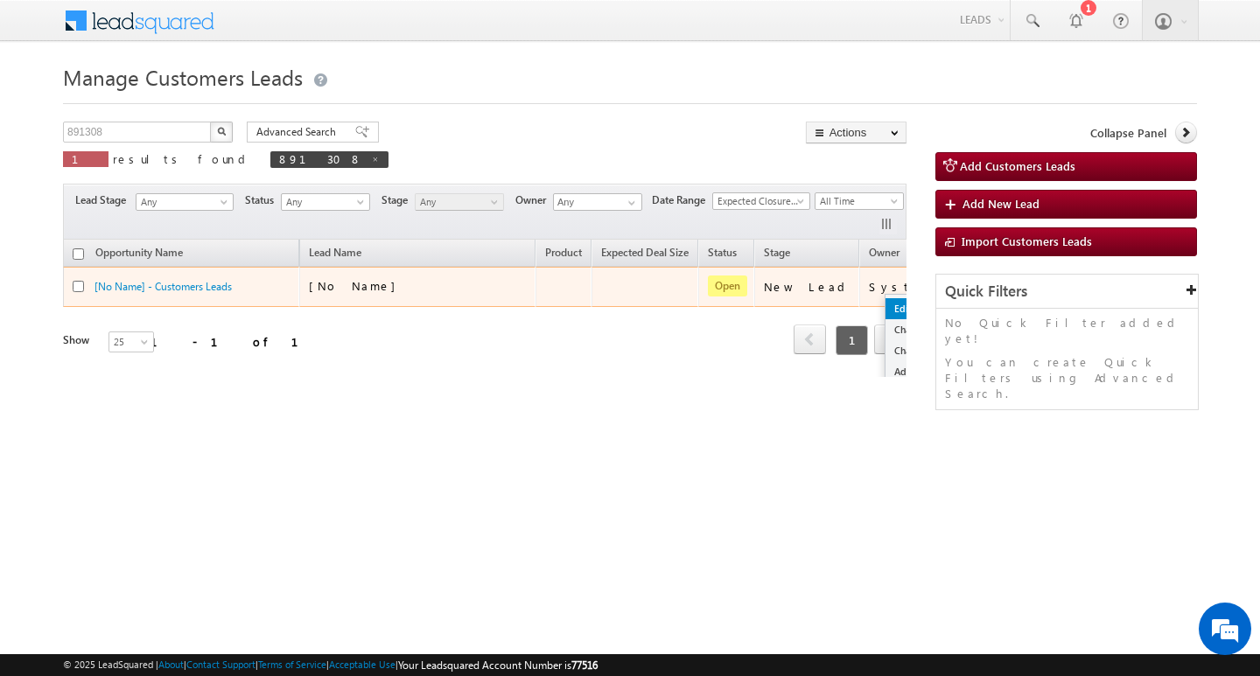
click at [886, 305] on link "Edit" at bounding box center [930, 308] width 88 height 21
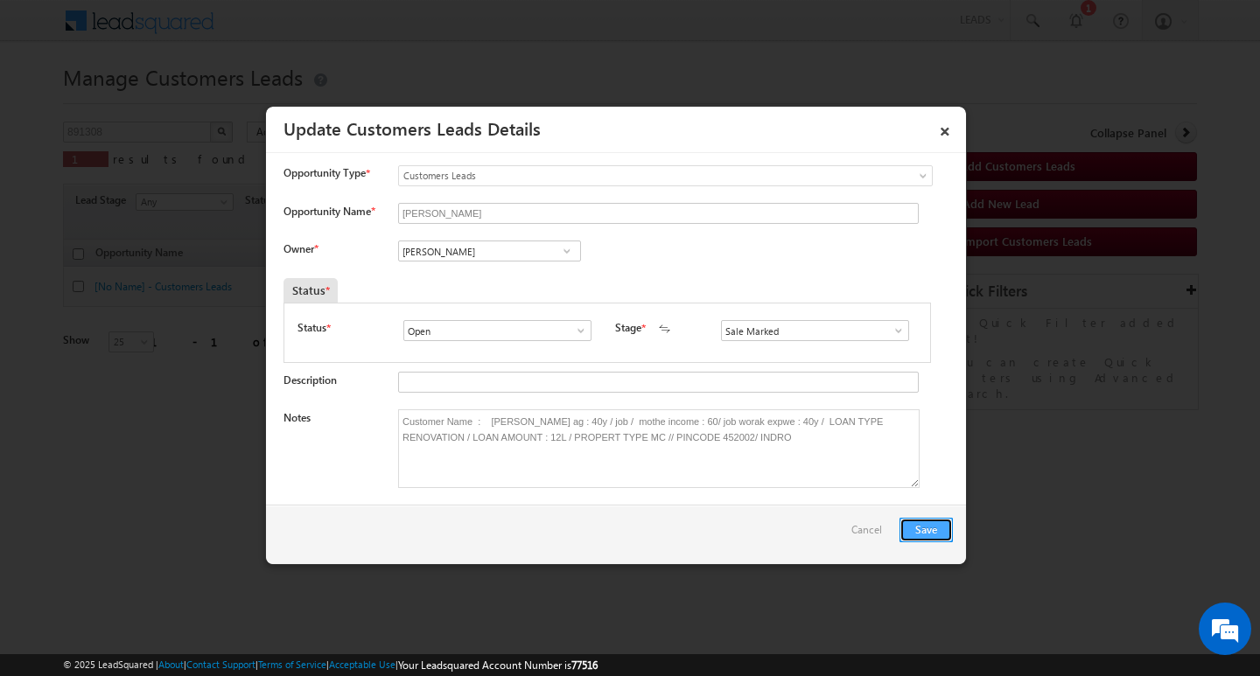
click at [926, 531] on button "Save" at bounding box center [926, 530] width 53 height 25
